Goal: Task Accomplishment & Management: Manage account settings

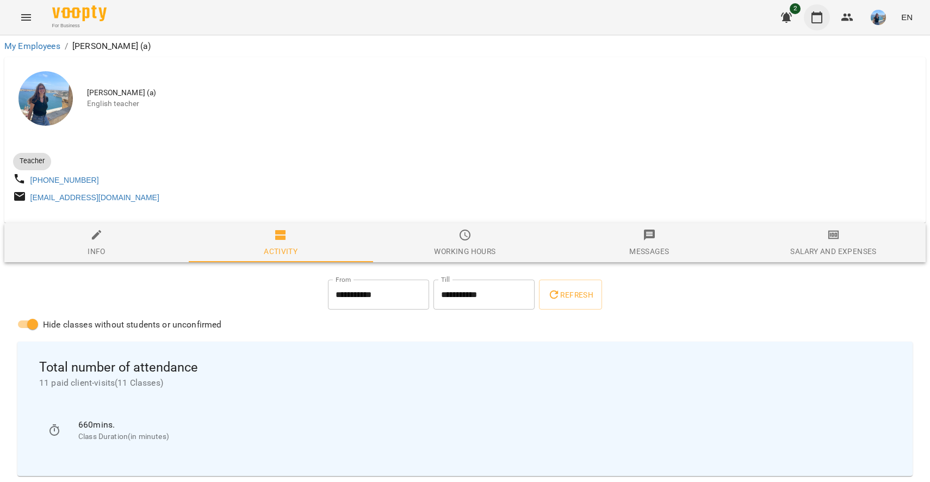
click at [824, 17] on icon "button" at bounding box center [817, 17] width 13 height 13
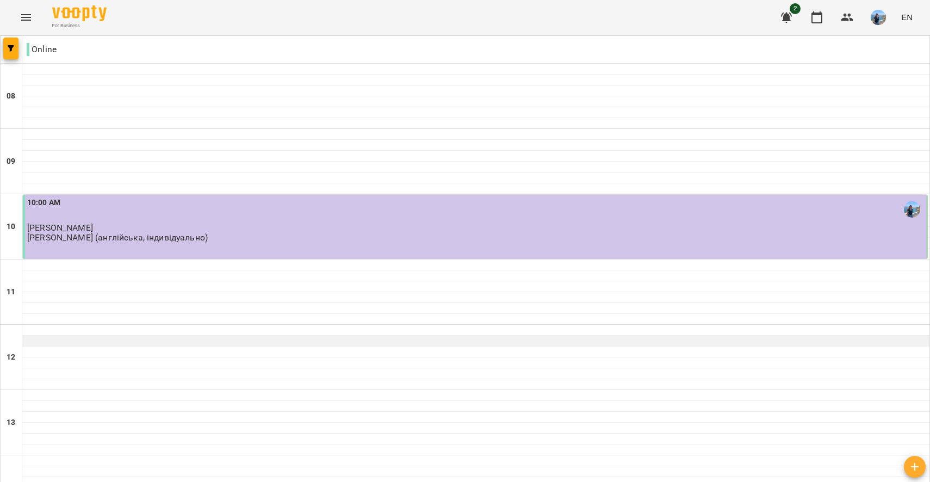
scroll to position [379, 0]
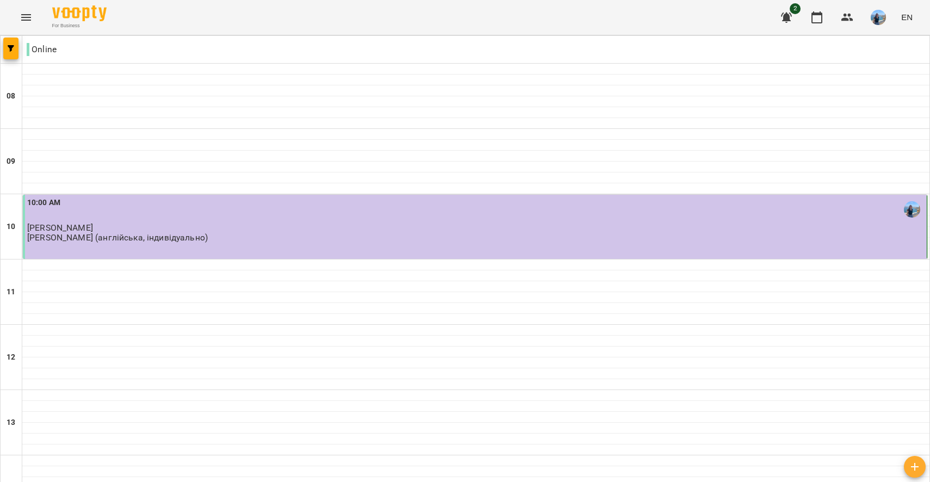
type input "**********"
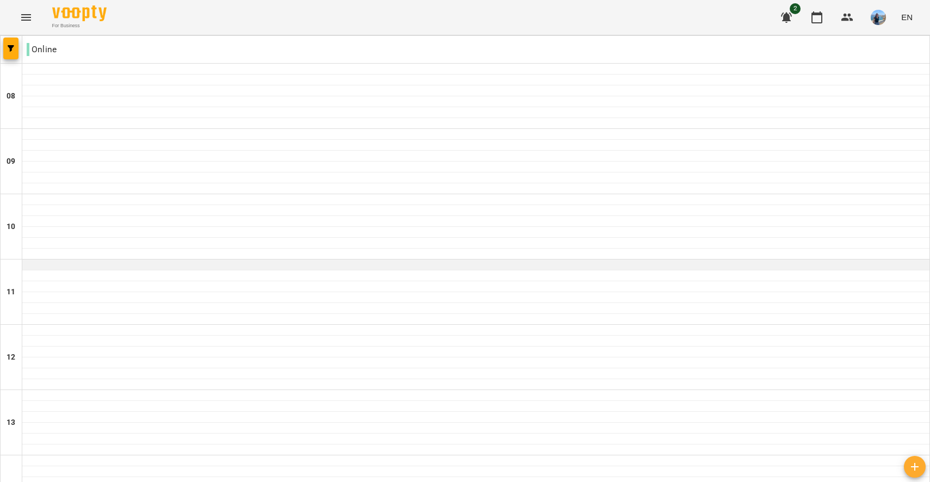
scroll to position [266, 0]
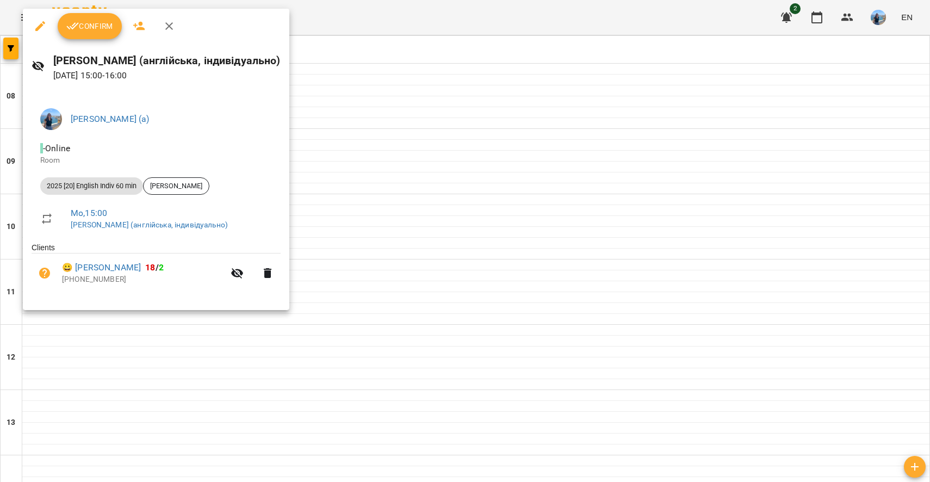
click at [97, 33] on button "Confirm" at bounding box center [90, 26] width 64 height 26
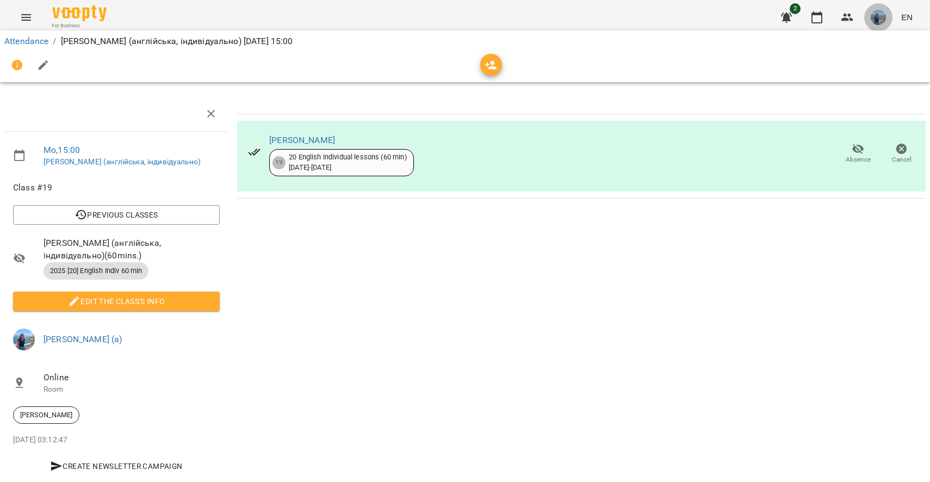
click at [878, 17] on img "button" at bounding box center [878, 17] width 15 height 15
click at [812, 45] on span "[PERSON_NAME] (а)" at bounding box center [774, 41] width 73 height 13
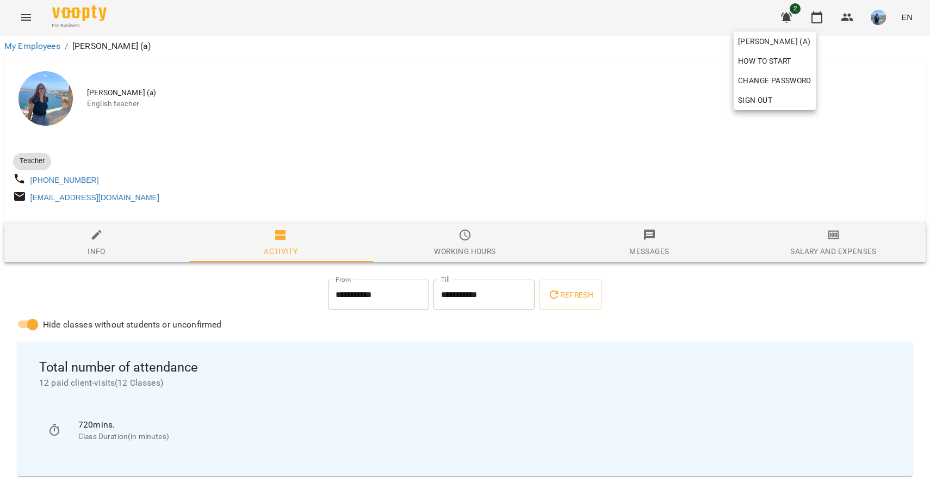
click at [609, 87] on div at bounding box center [465, 241] width 930 height 482
